Goal: Find specific fact: Find specific fact

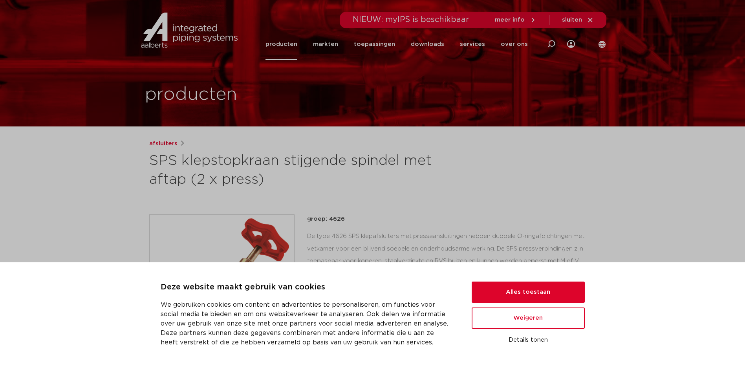
scroll to position [39, 0]
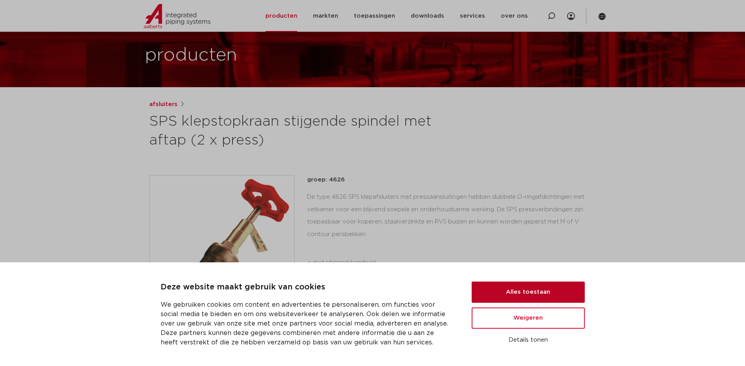
click at [561, 290] on button "Alles toestaan" at bounding box center [528, 292] width 113 height 21
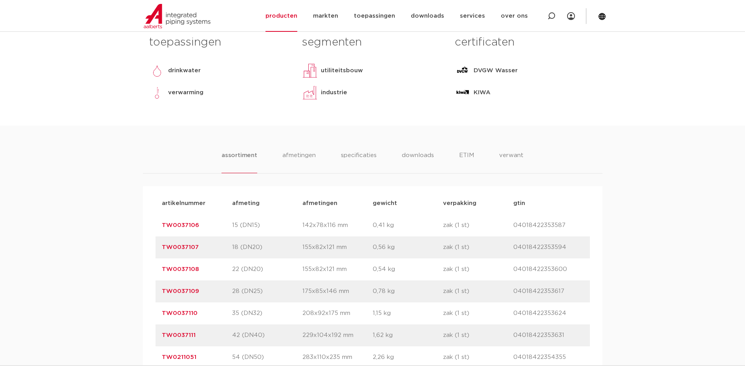
scroll to position [432, 0]
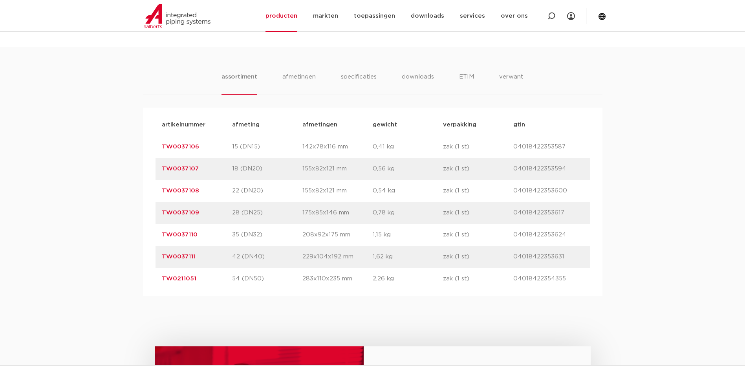
click at [179, 189] on link "TW0037108" at bounding box center [180, 191] width 37 height 6
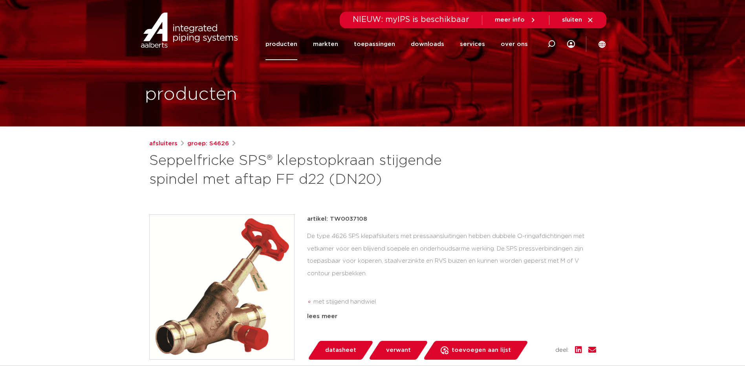
click at [351, 214] on p "artikel: TW0037108" at bounding box center [337, 218] width 60 height 9
copy p "TW0037108"
